Goal: Task Accomplishment & Management: Use online tool/utility

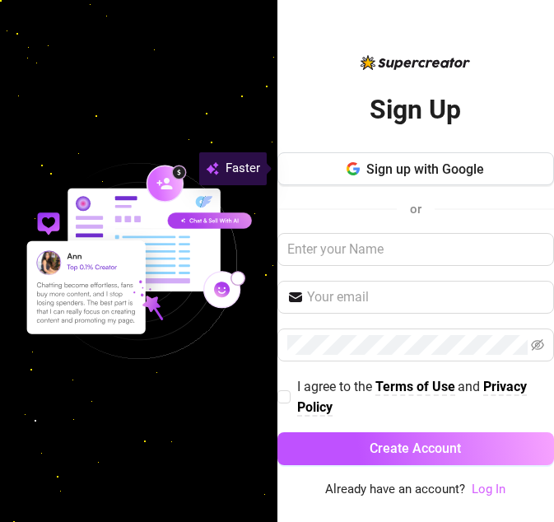
click at [496, 492] on link "Log In" at bounding box center [489, 489] width 34 height 15
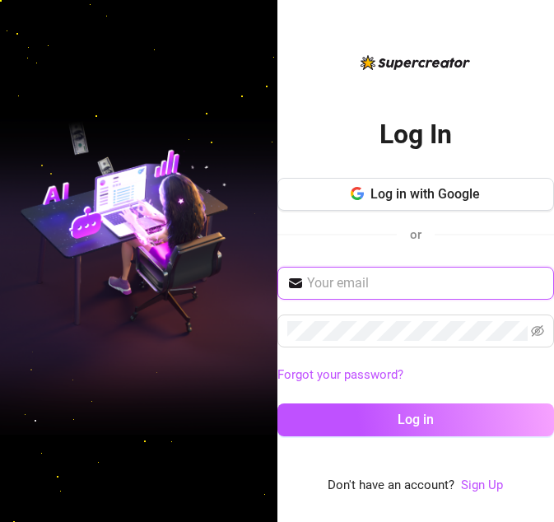
click at [414, 286] on input "text" at bounding box center [426, 284] width 238 height 20
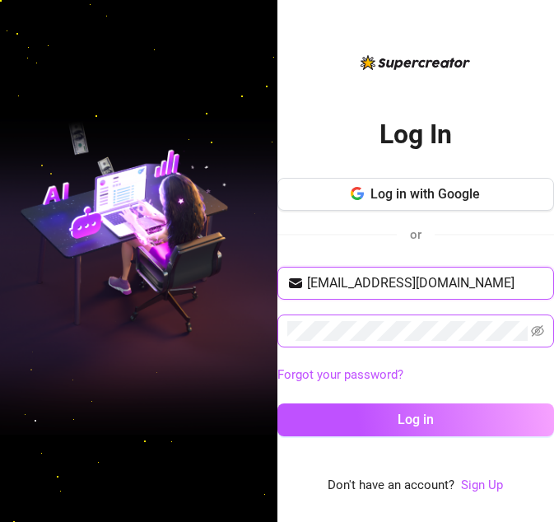
type input "[EMAIL_ADDRESS][DOMAIN_NAME]"
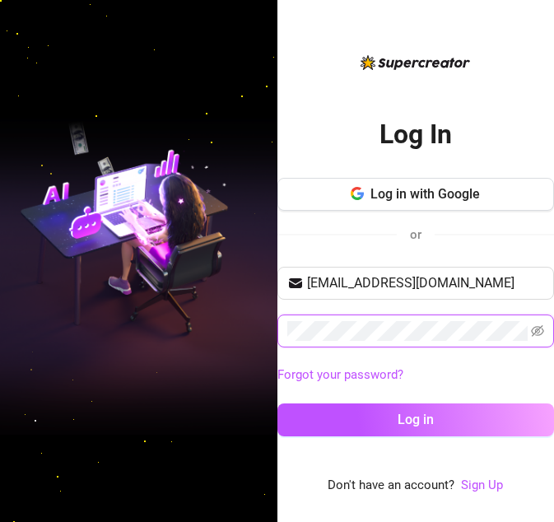
click at [278, 404] on button "Log in" at bounding box center [417, 420] width 278 height 33
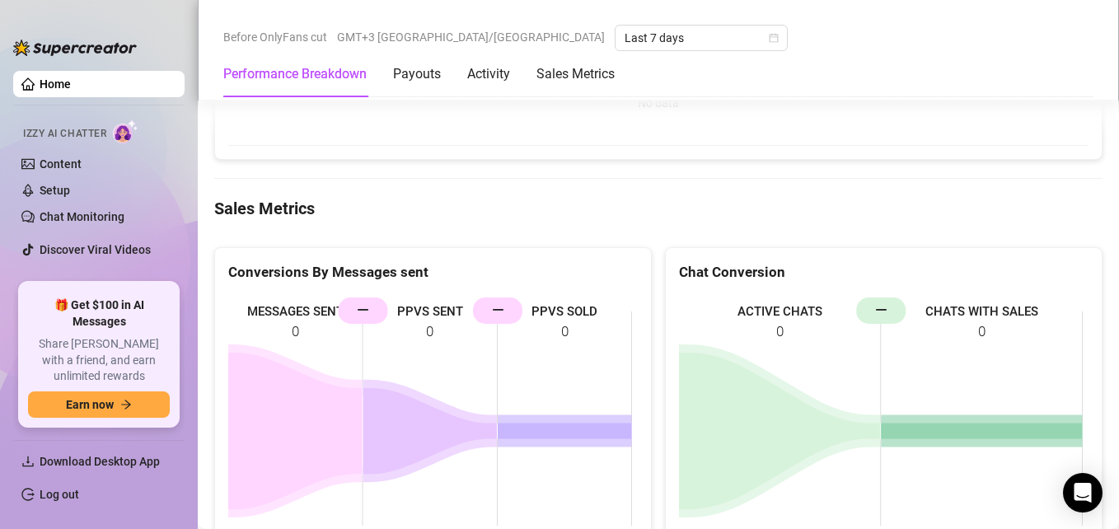
scroll to position [1730, 0]
click at [137, 465] on span "Download Desktop App" at bounding box center [100, 461] width 120 height 13
